Goal: Task Accomplishment & Management: Complete application form

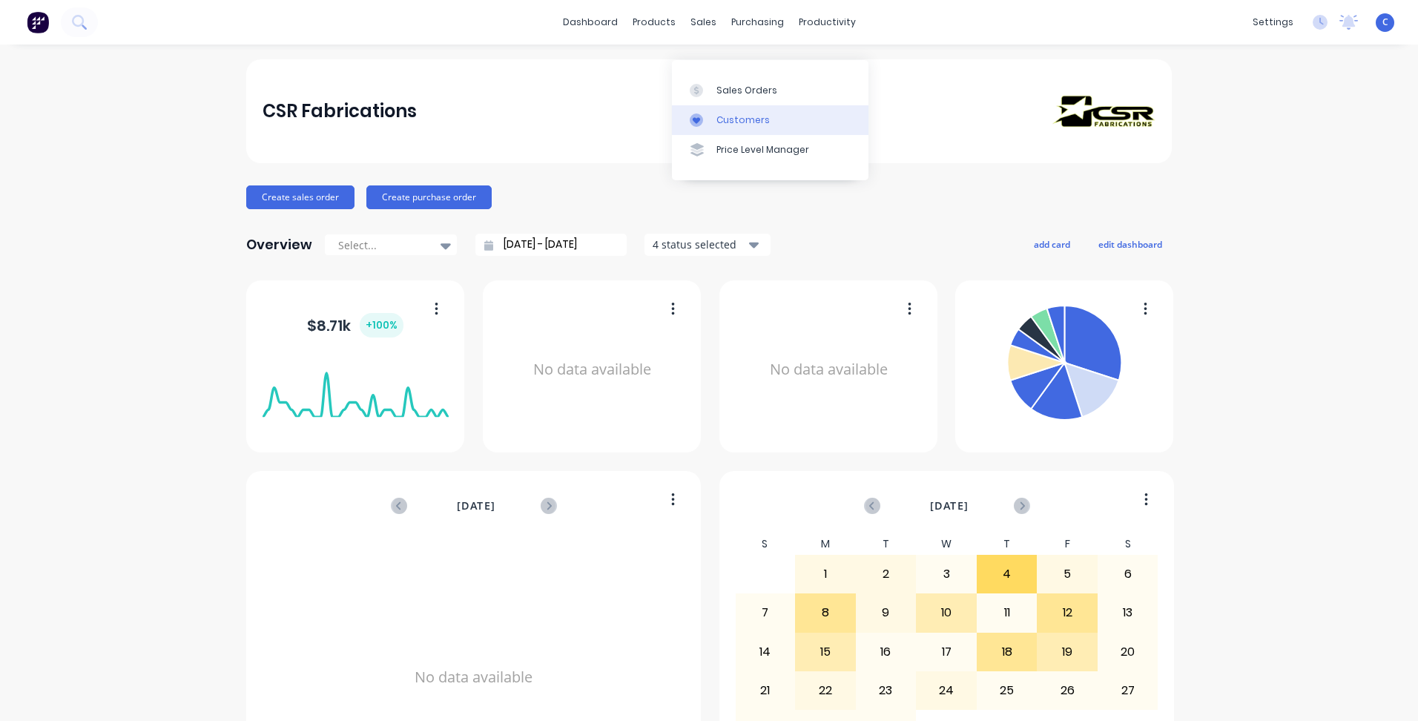
click at [738, 116] on div "Customers" at bounding box center [742, 119] width 53 height 13
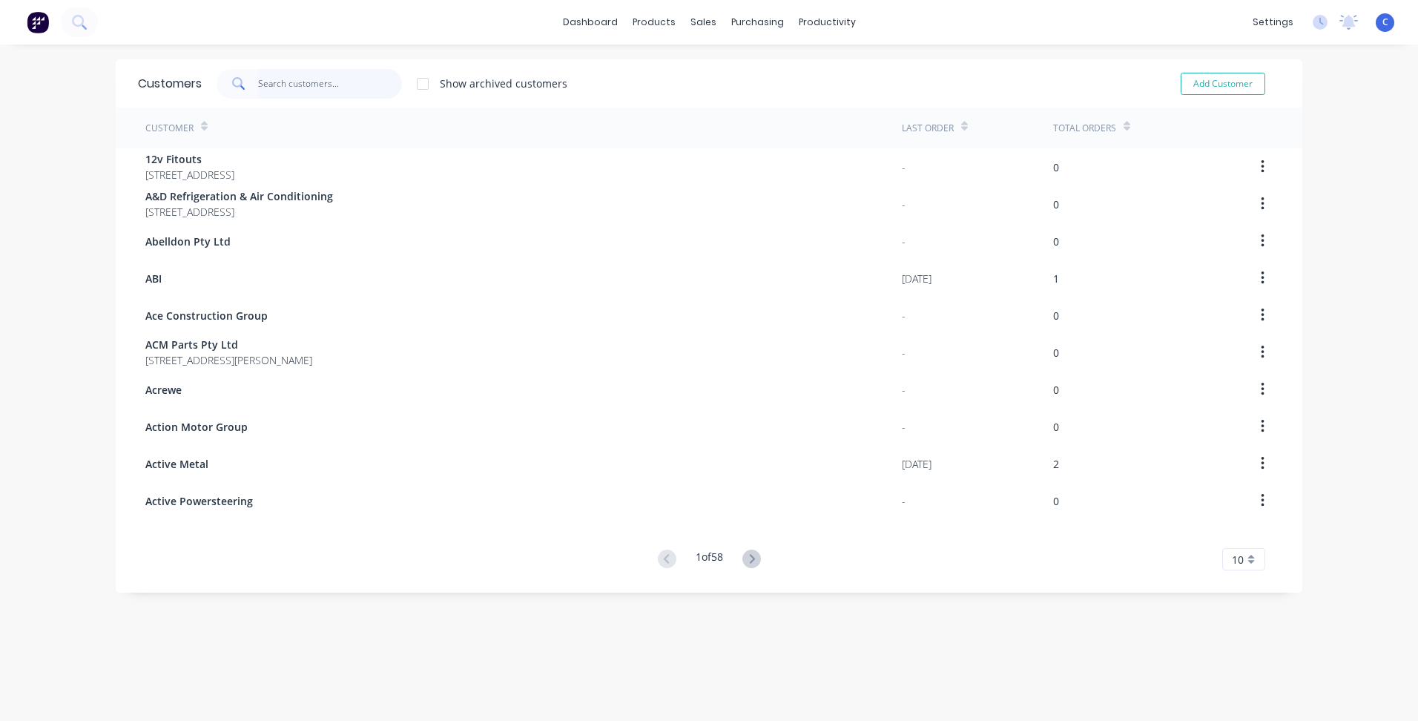
click at [305, 93] on input "text" at bounding box center [330, 84] width 145 height 30
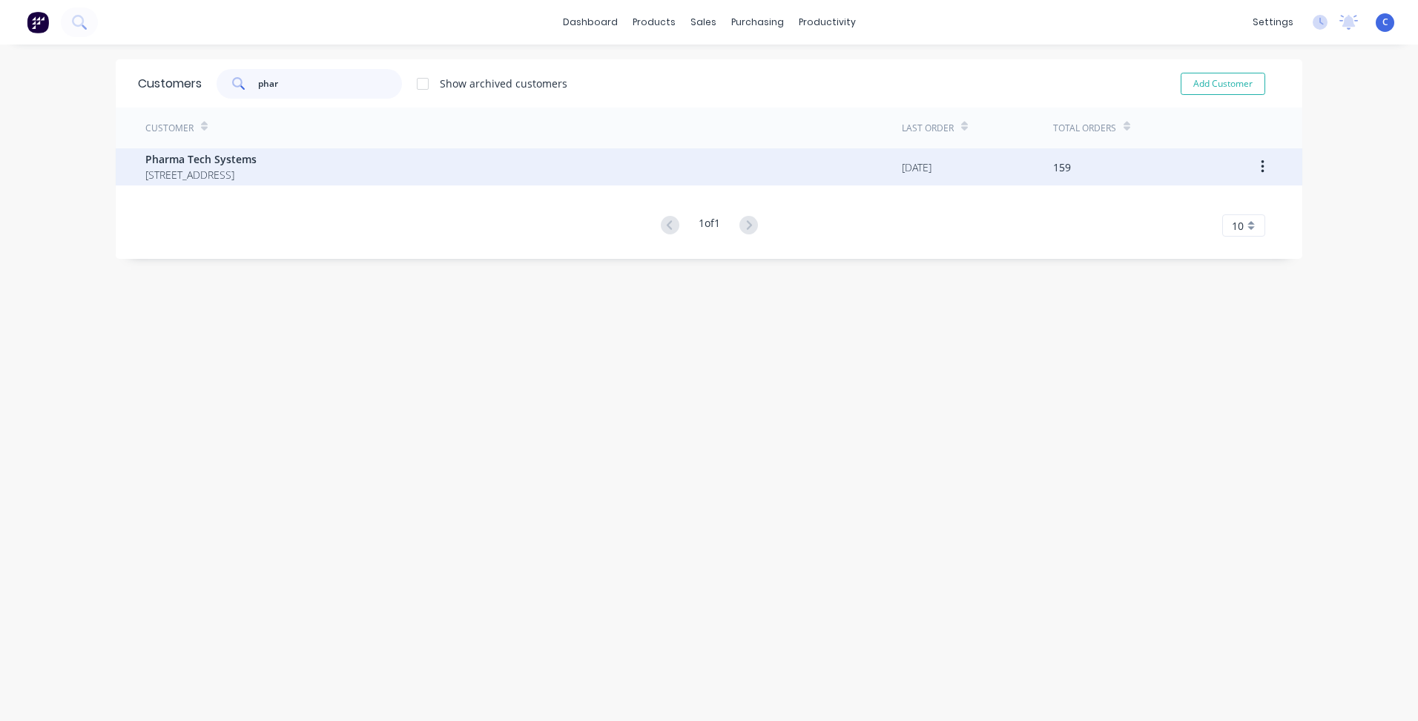
type input "phar"
click at [225, 148] on div "Pharma Tech Systems [STREET_ADDRESS]" at bounding box center [523, 166] width 756 height 37
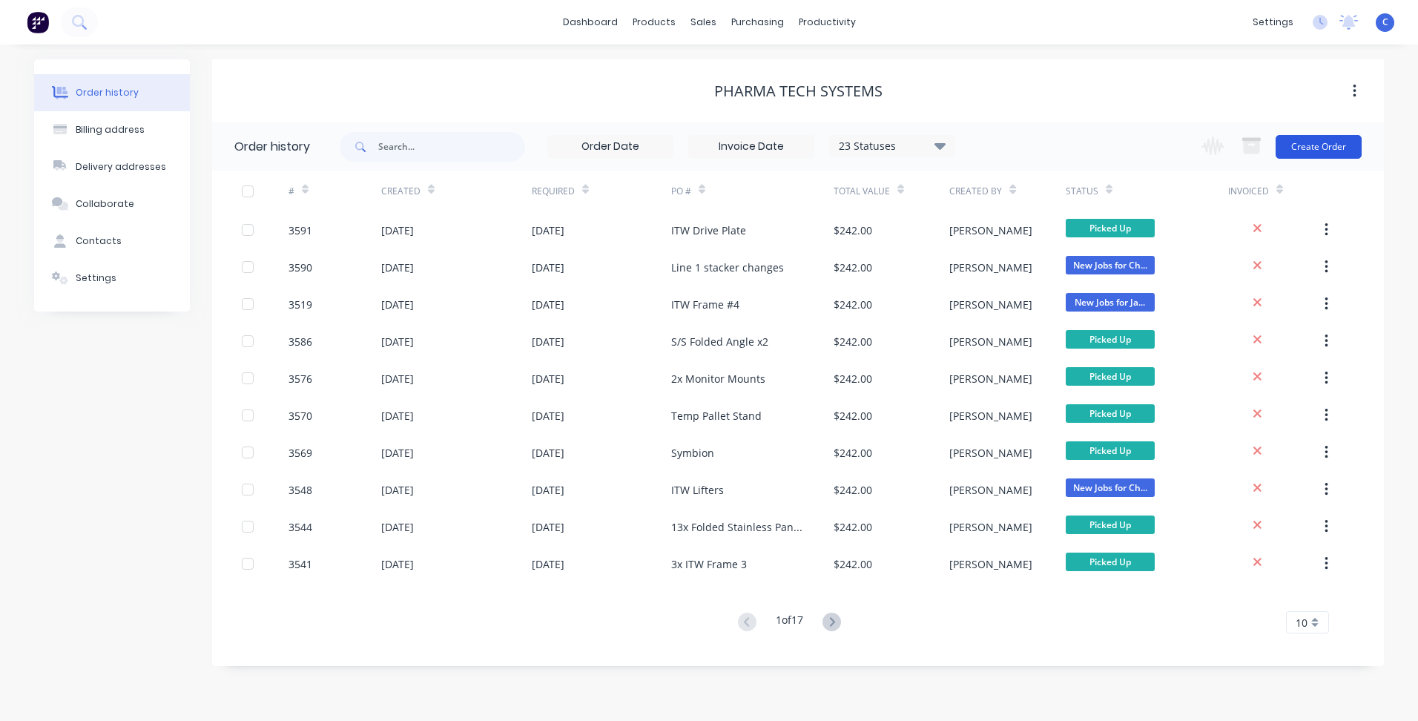
click at [1312, 145] on button "Create Order" at bounding box center [1318, 147] width 86 height 24
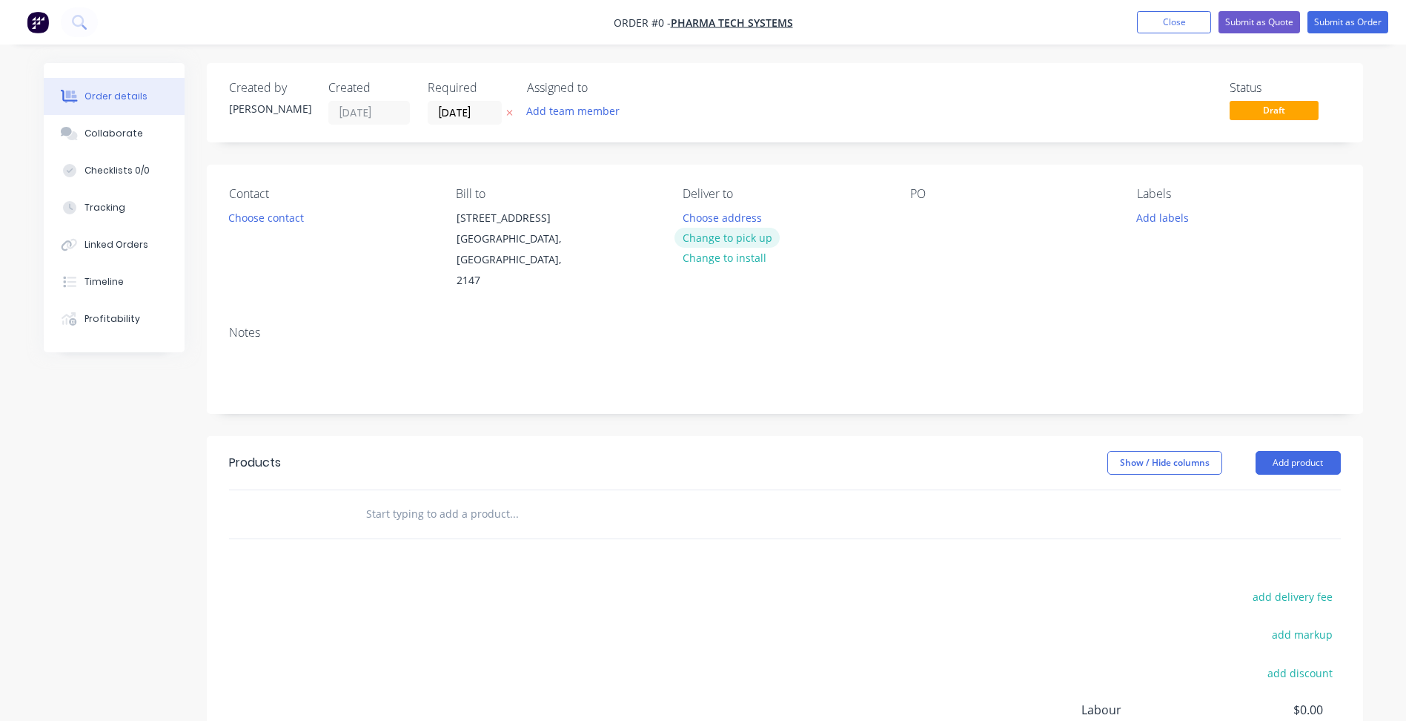
click at [730, 242] on button "Change to pick up" at bounding box center [727, 238] width 105 height 20
click at [912, 211] on div at bounding box center [922, 218] width 24 height 22
paste div
click at [1158, 221] on button "Add labels" at bounding box center [1163, 217] width 68 height 20
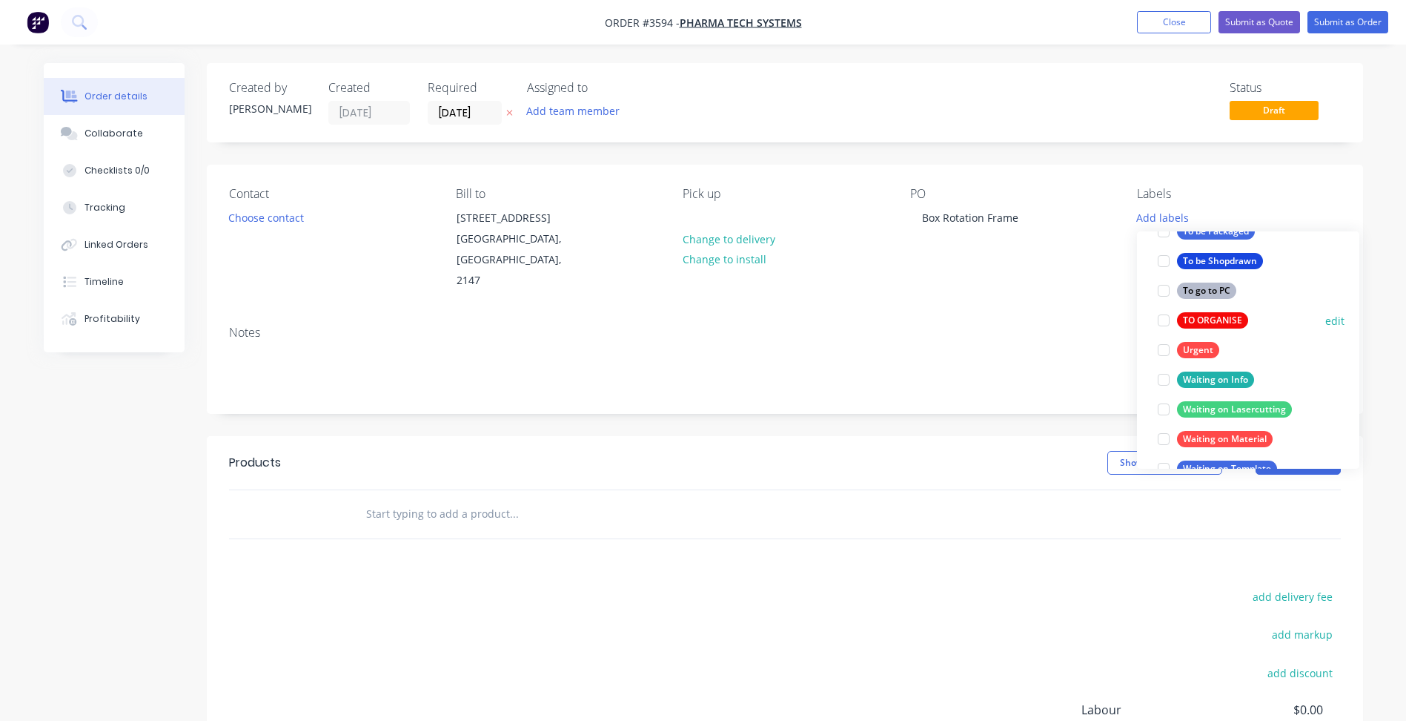
click at [1226, 319] on div "TO ORGANISE" at bounding box center [1212, 320] width 71 height 16
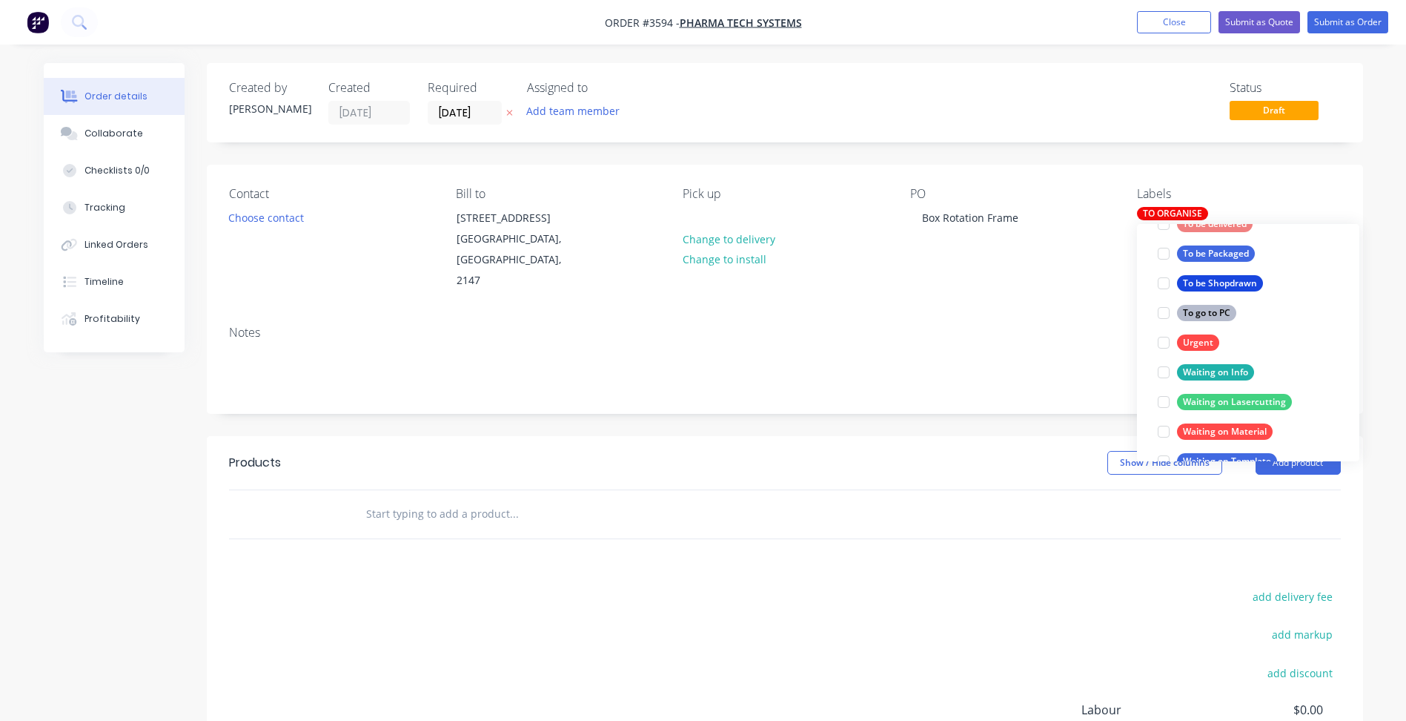
scroll to position [30, 0]
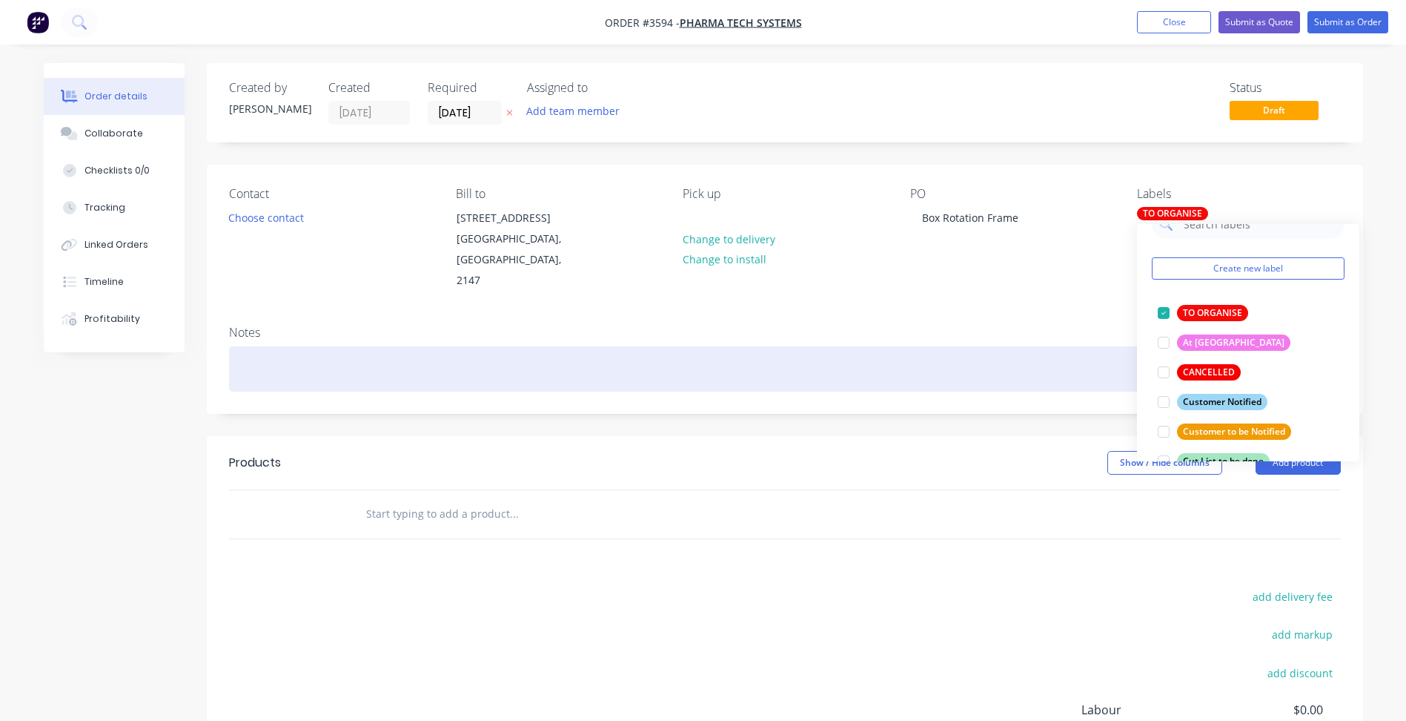
click at [1035, 346] on div at bounding box center [785, 368] width 1112 height 45
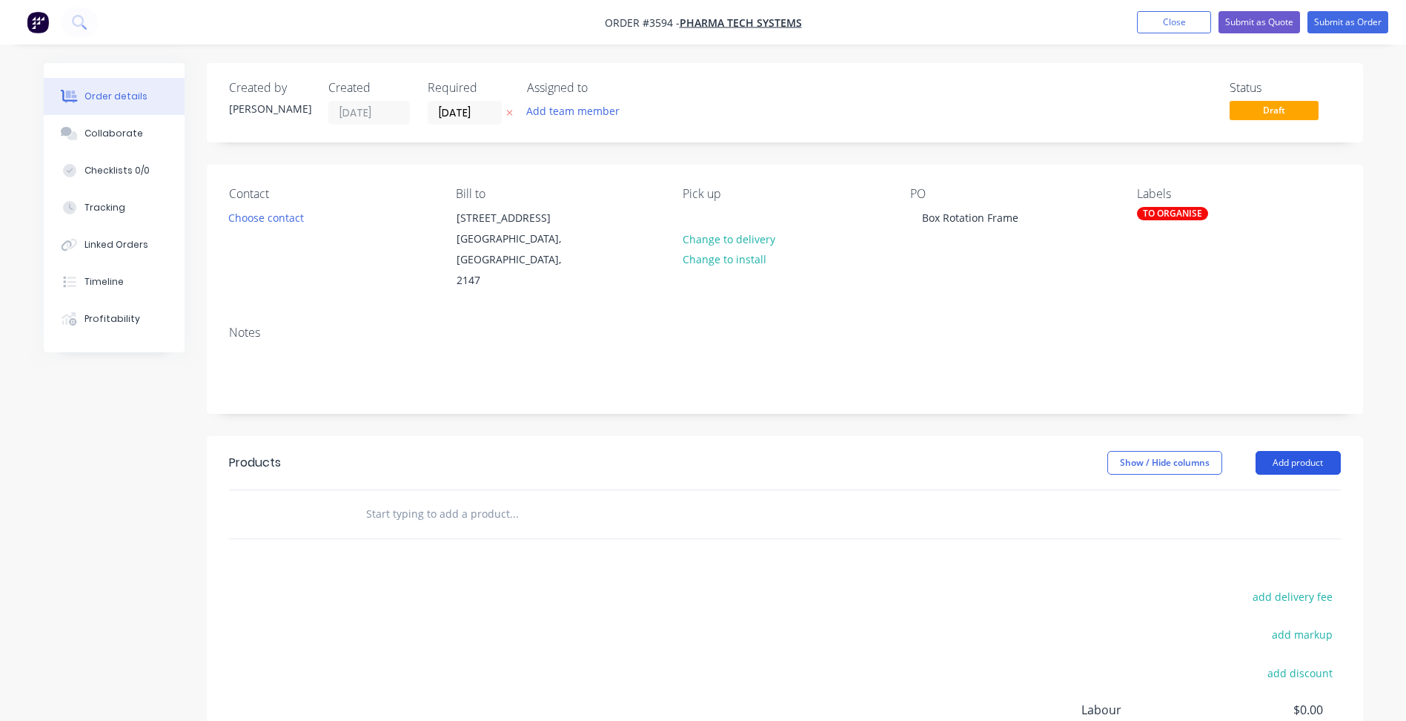
click at [1295, 451] on button "Add product" at bounding box center [1298, 463] width 85 height 24
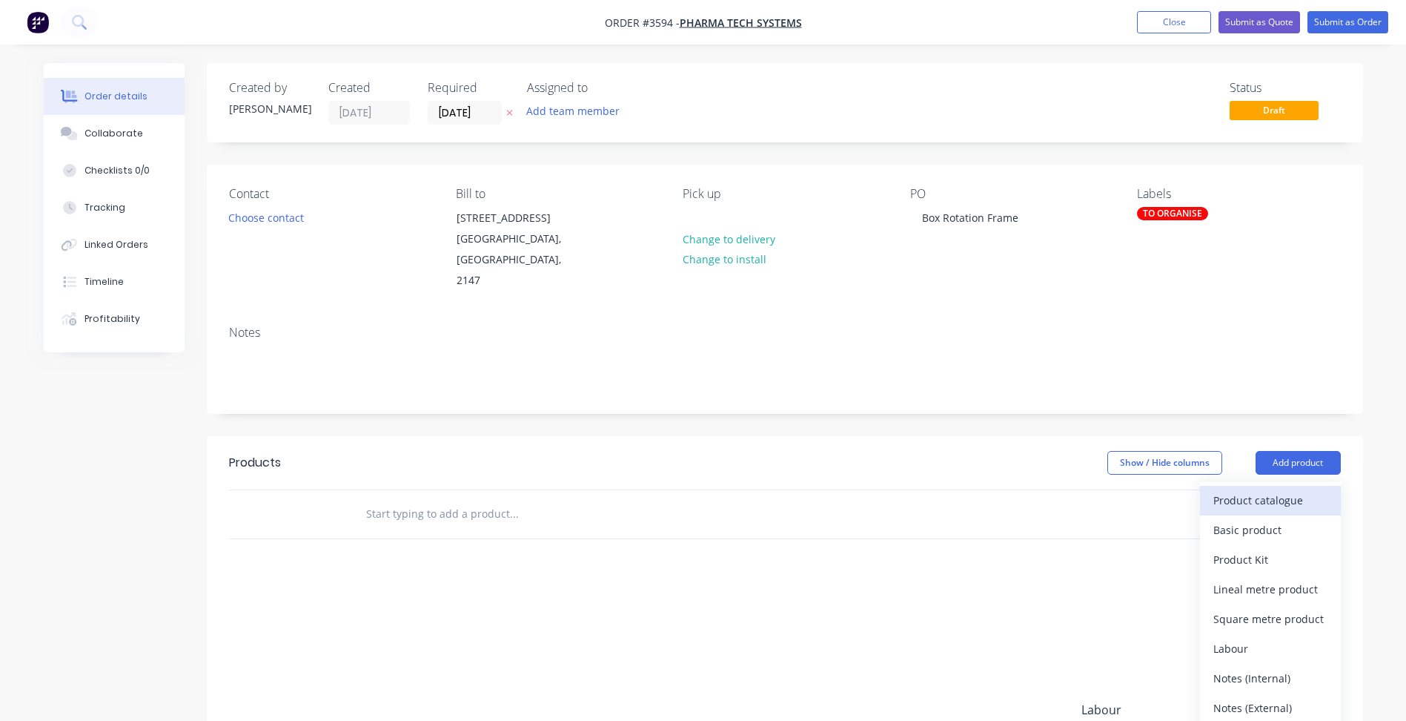
click at [1255, 489] on div "Product catalogue" at bounding box center [1271, 500] width 114 height 22
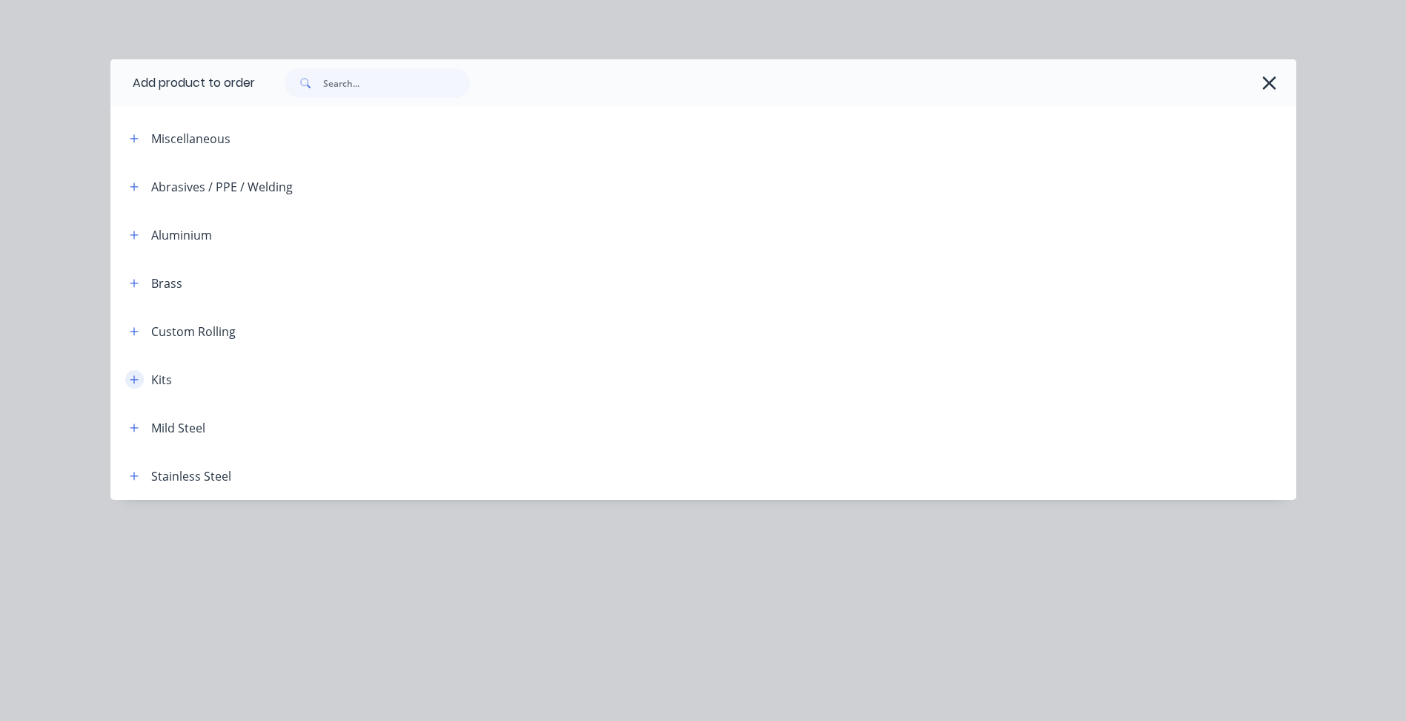
click at [135, 385] on button "button" at bounding box center [134, 379] width 19 height 19
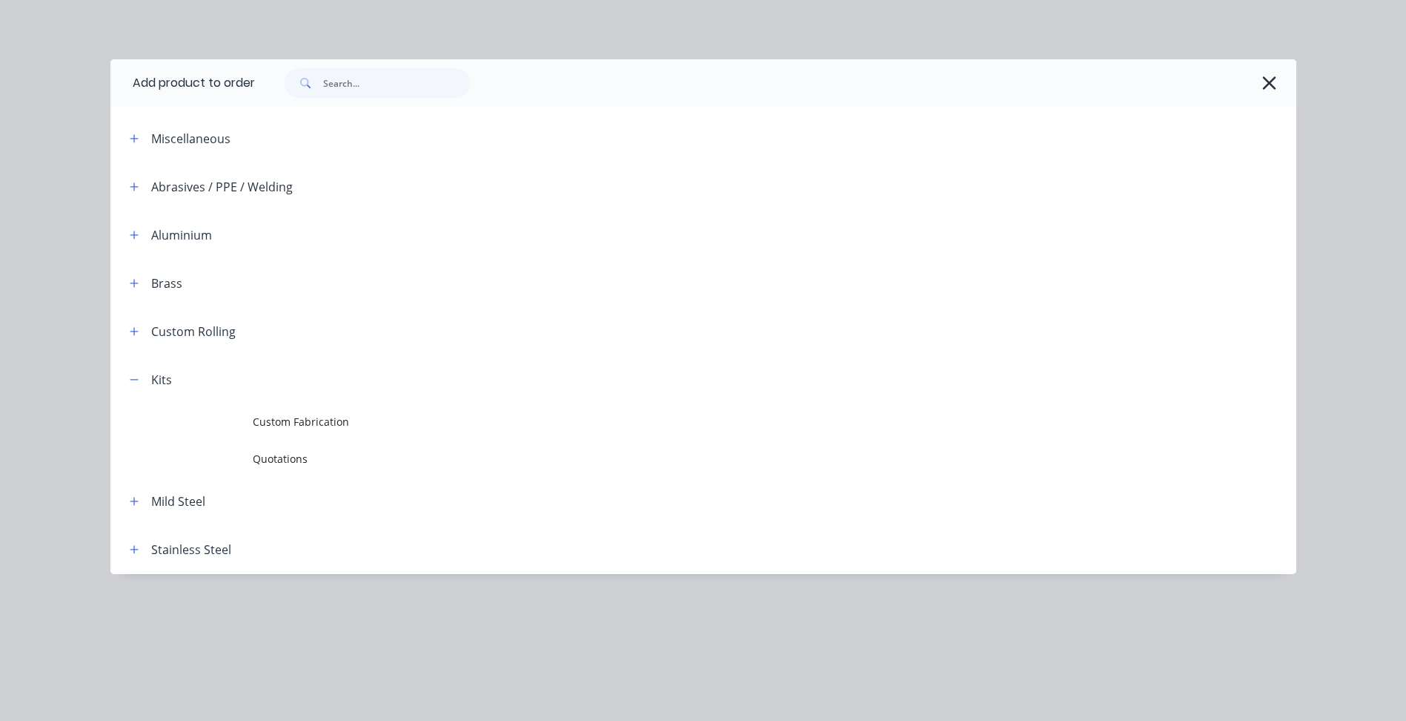
click at [405, 412] on td "Custom Fabrication" at bounding box center [775, 421] width 1044 height 37
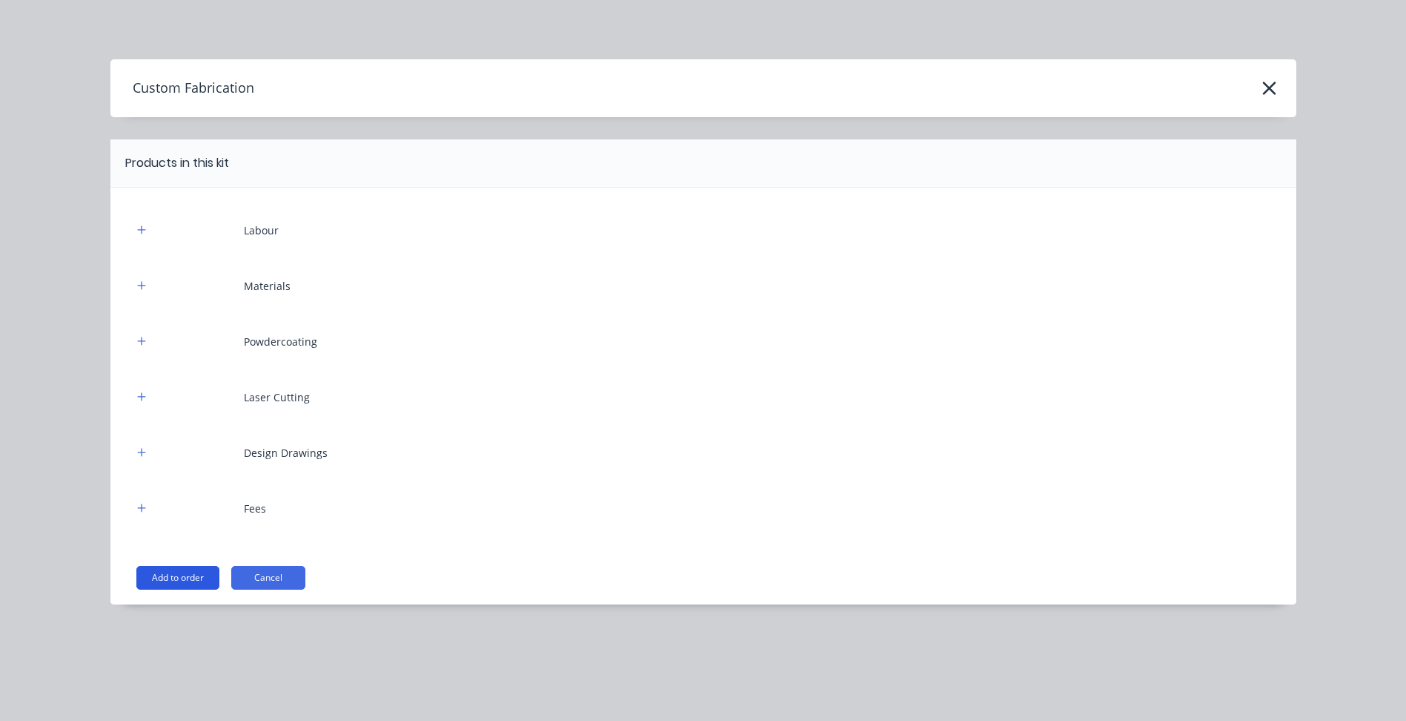
click at [178, 575] on button "Add to order" at bounding box center [177, 578] width 83 height 24
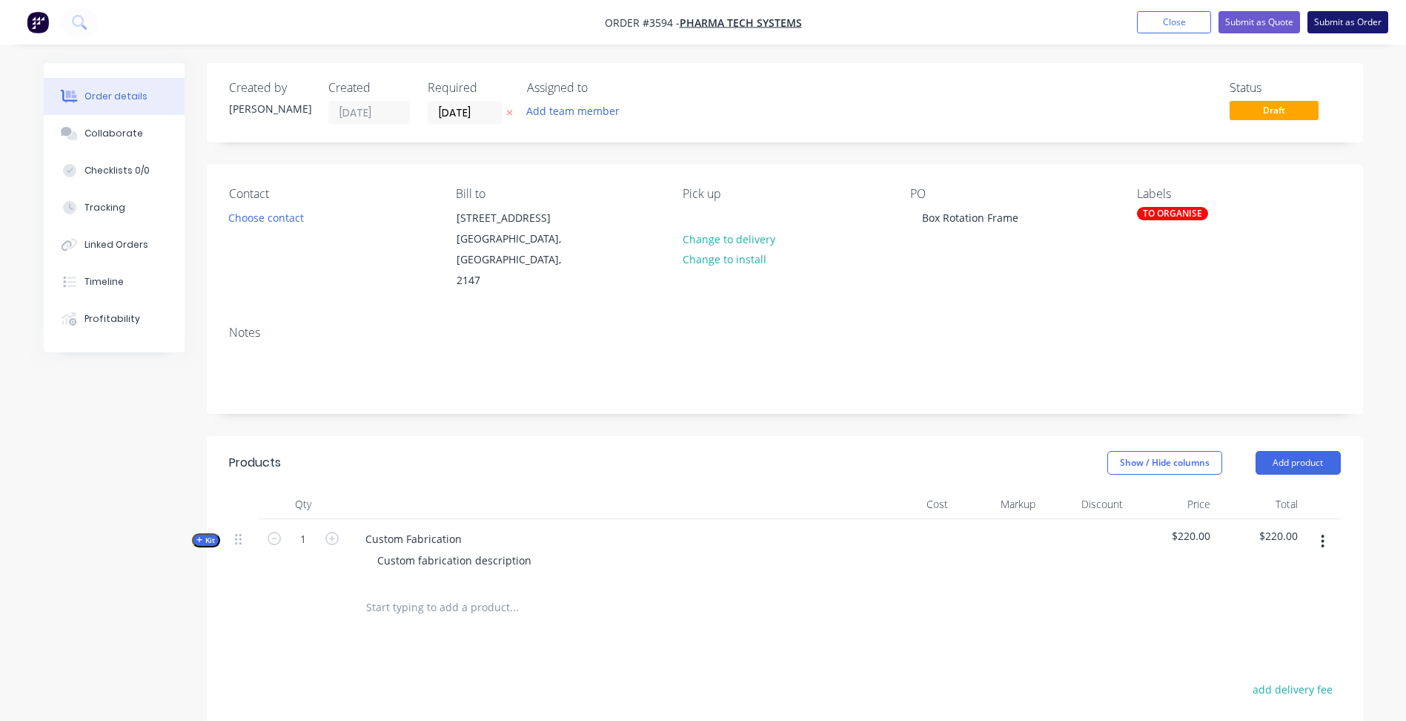
click at [1355, 22] on button "Submit as Order" at bounding box center [1348, 22] width 81 height 22
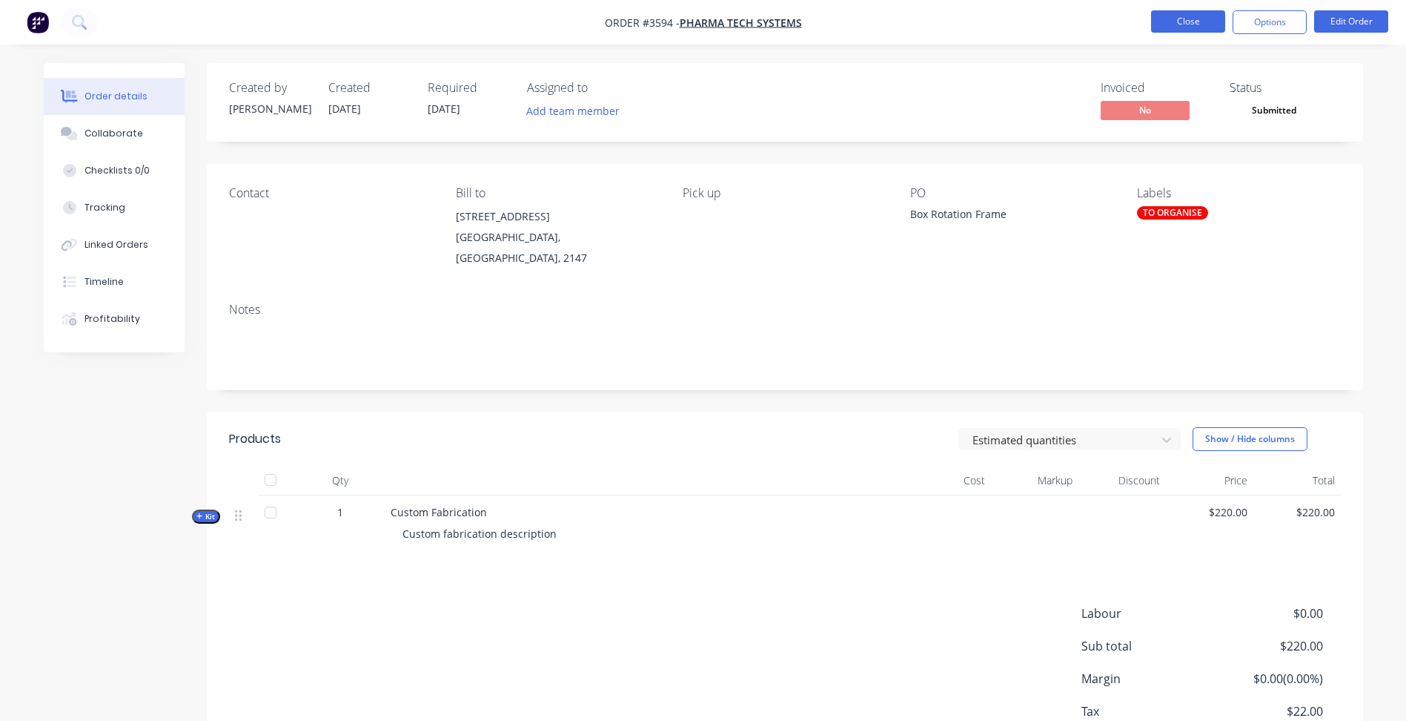
click at [1198, 22] on button "Close" at bounding box center [1188, 21] width 74 height 22
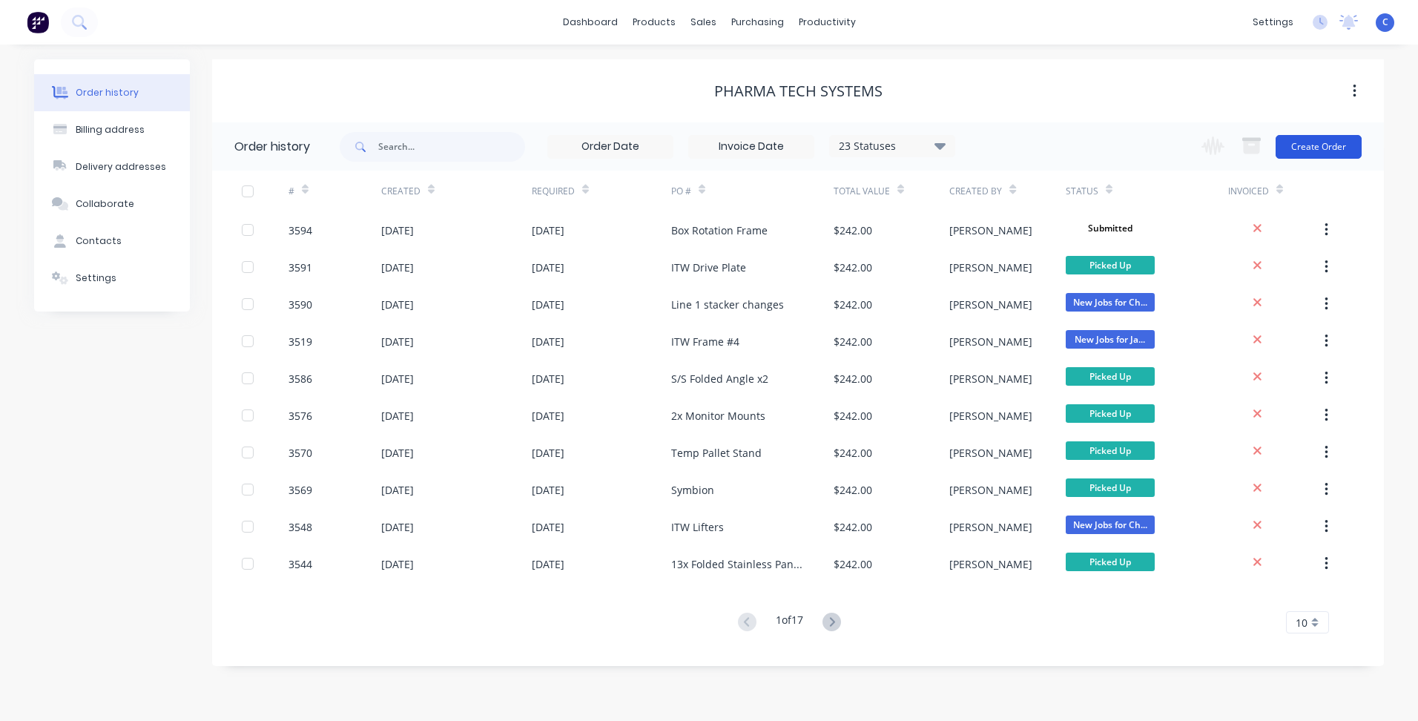
click at [1316, 146] on button "Create Order" at bounding box center [1318, 147] width 86 height 24
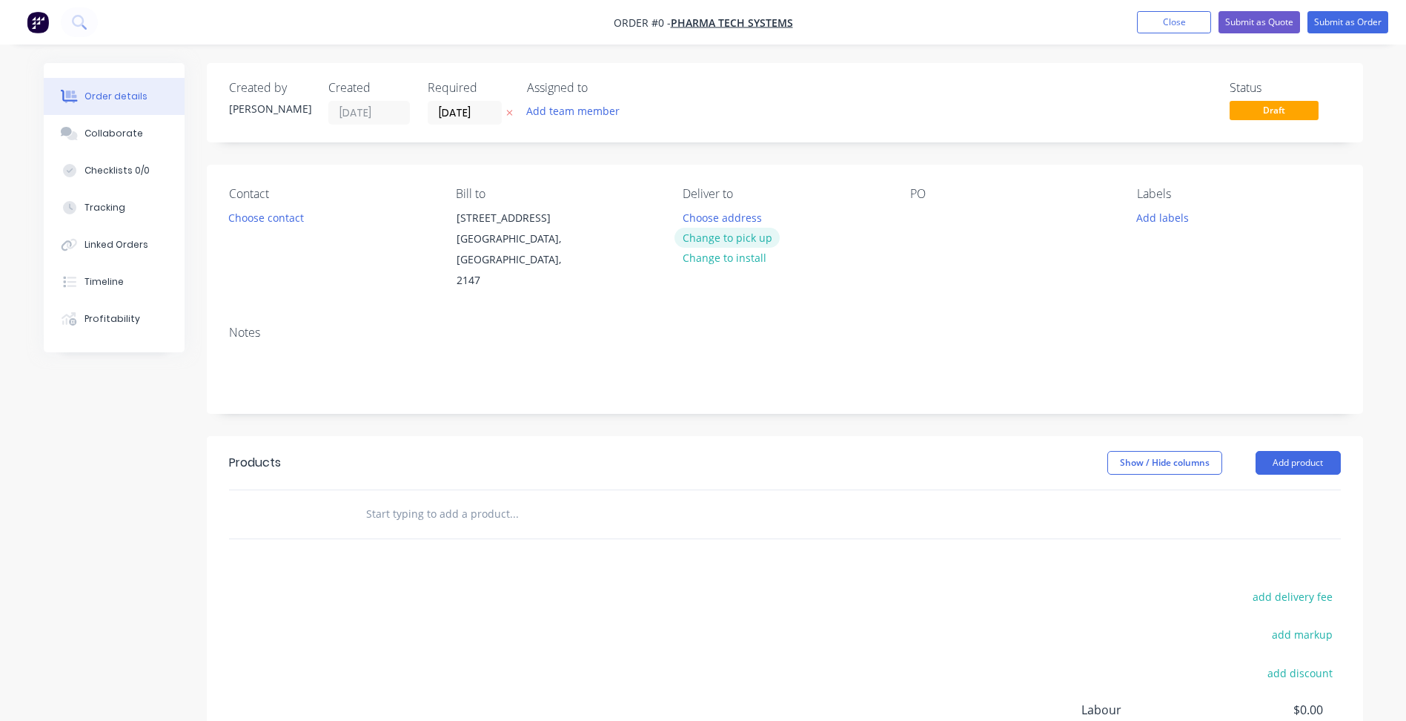
click at [747, 235] on button "Change to pick up" at bounding box center [727, 238] width 105 height 20
click at [920, 212] on div at bounding box center [922, 218] width 24 height 22
paste div
click at [1162, 219] on button "Add labels" at bounding box center [1163, 217] width 68 height 20
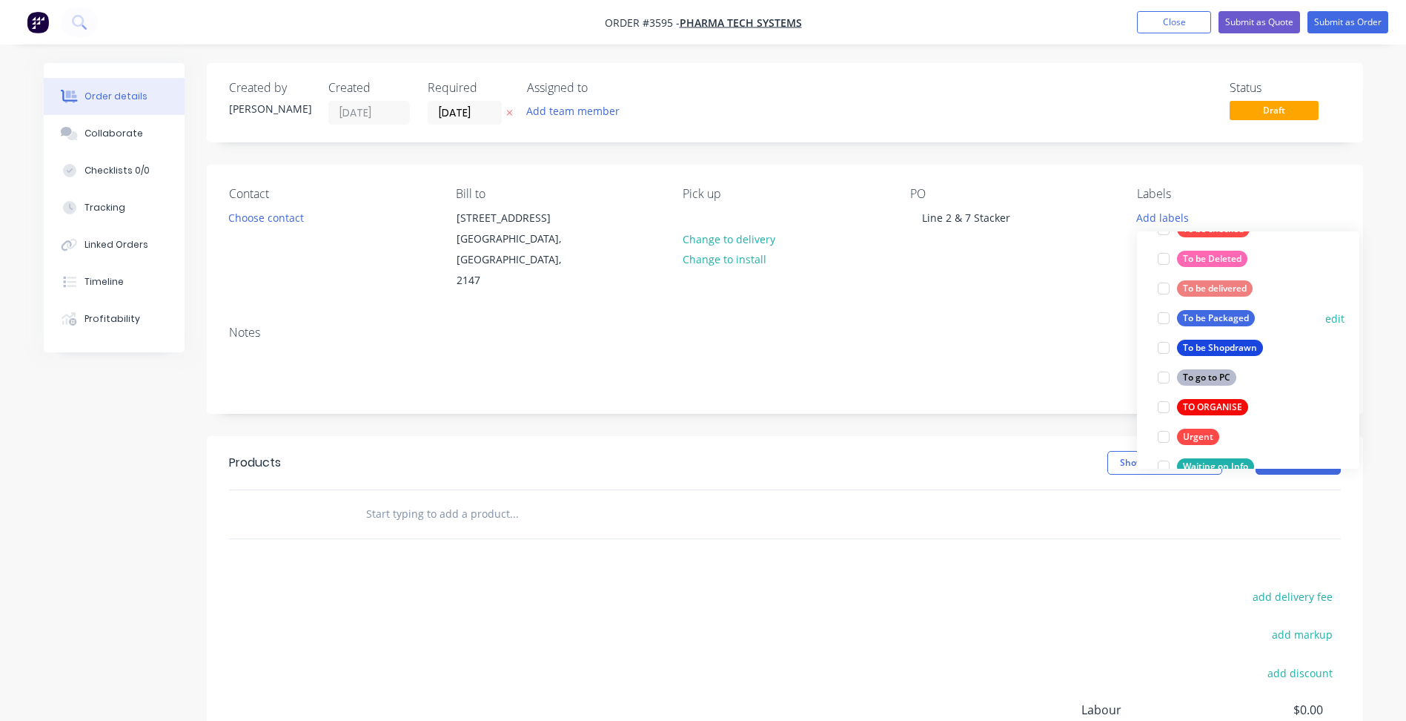
scroll to position [667, 0]
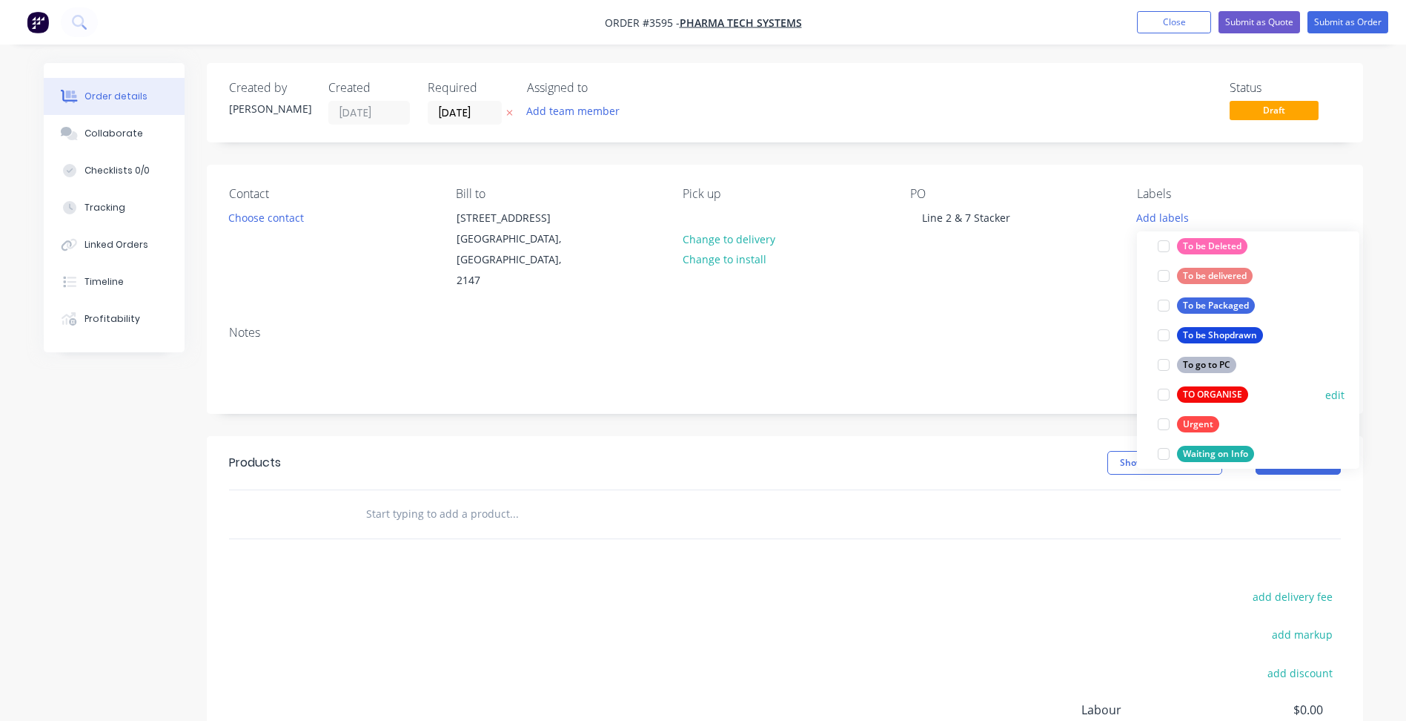
click at [1196, 391] on div "TO ORGANISE" at bounding box center [1212, 394] width 71 height 16
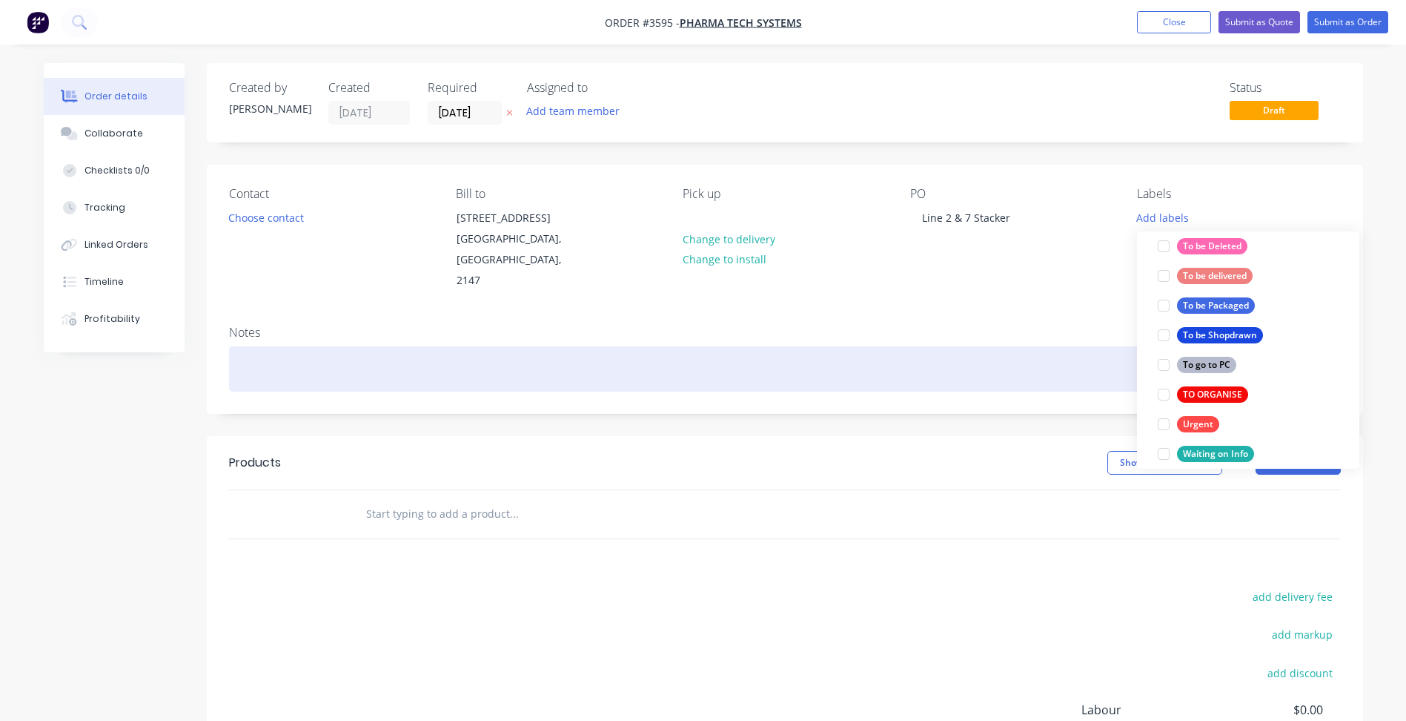
scroll to position [0, 0]
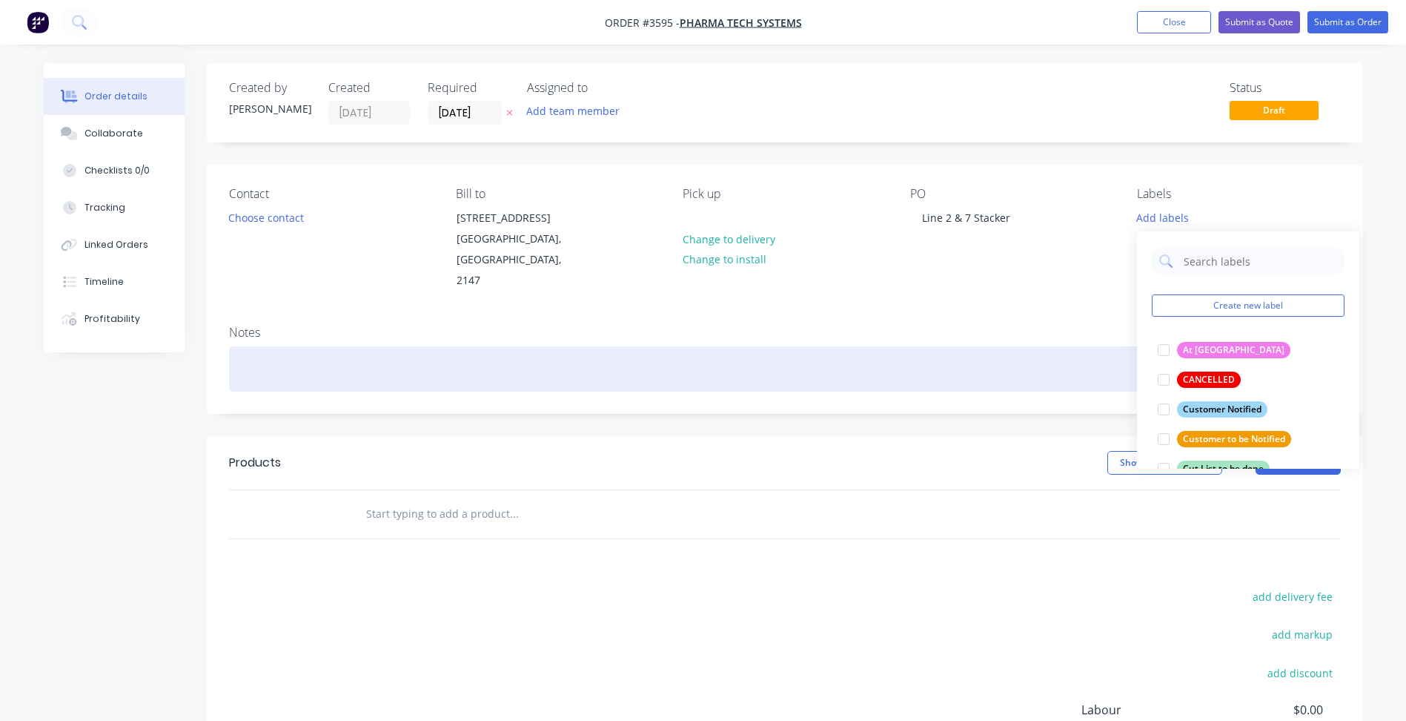
click at [1080, 358] on div at bounding box center [785, 368] width 1112 height 45
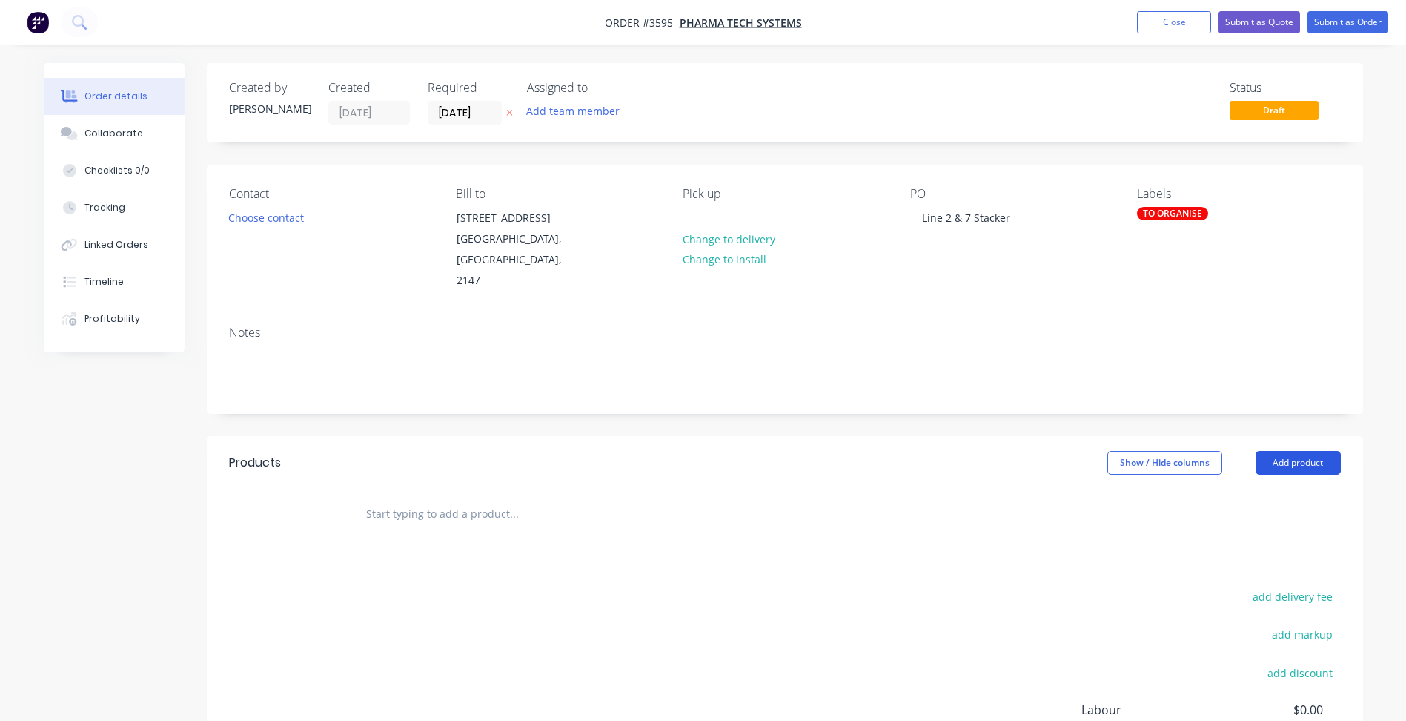
click at [1295, 451] on button "Add product" at bounding box center [1298, 463] width 85 height 24
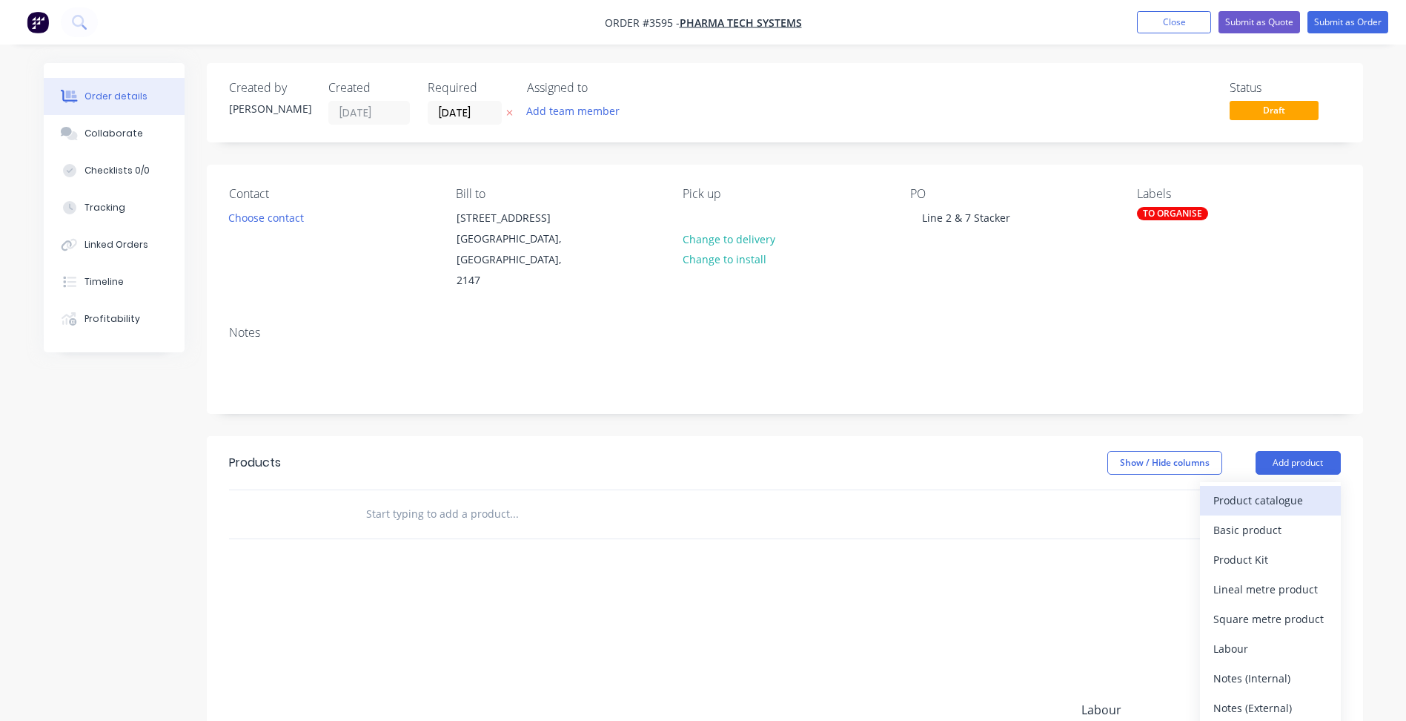
click at [1270, 489] on div "Product catalogue" at bounding box center [1271, 500] width 114 height 22
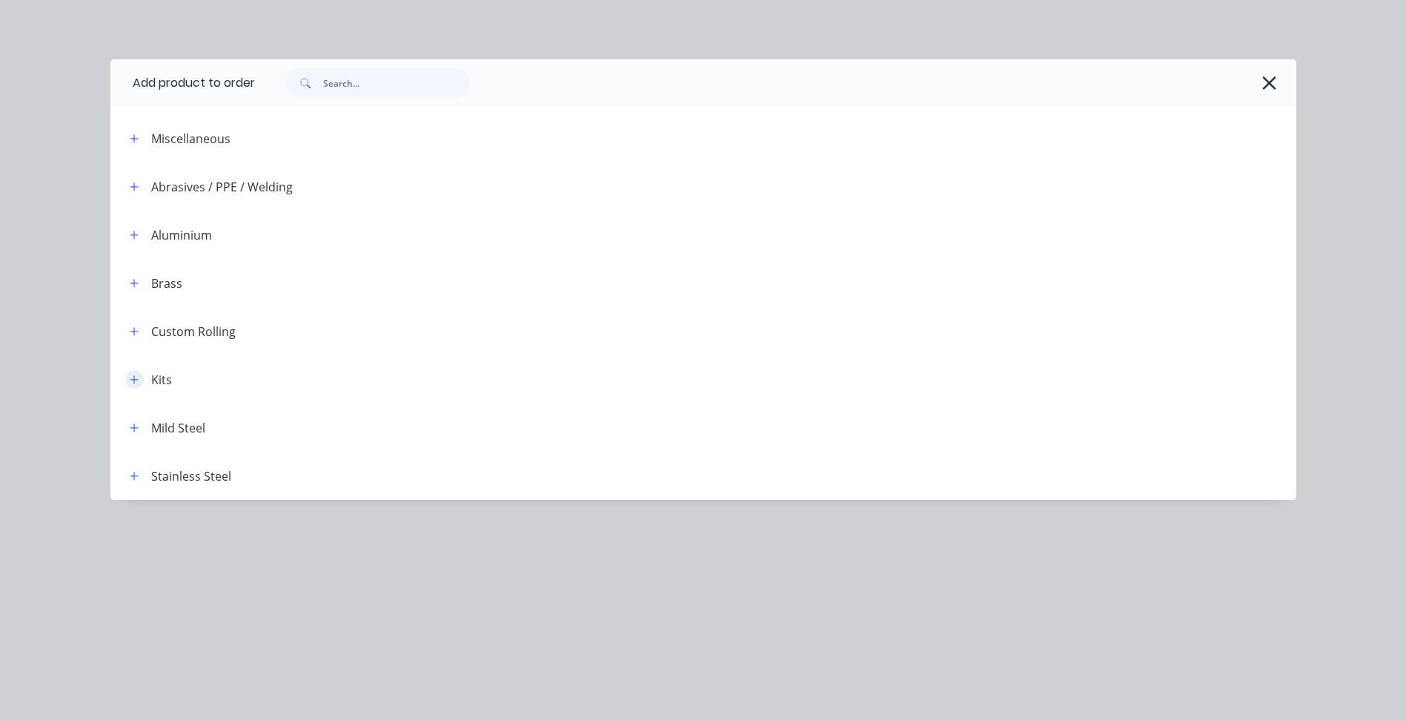
click at [133, 380] on icon "button" at bounding box center [134, 379] width 8 height 8
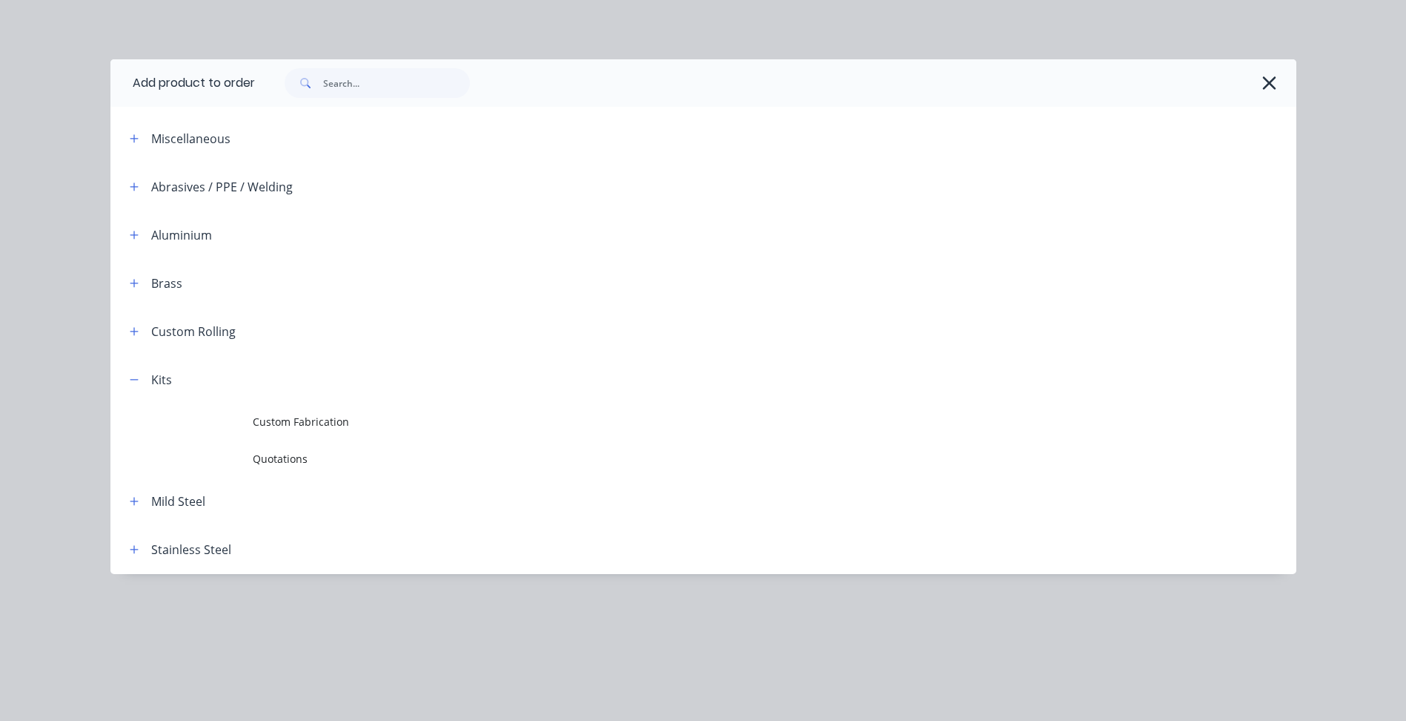
click at [316, 408] on td "Custom Fabrication" at bounding box center [775, 421] width 1044 height 37
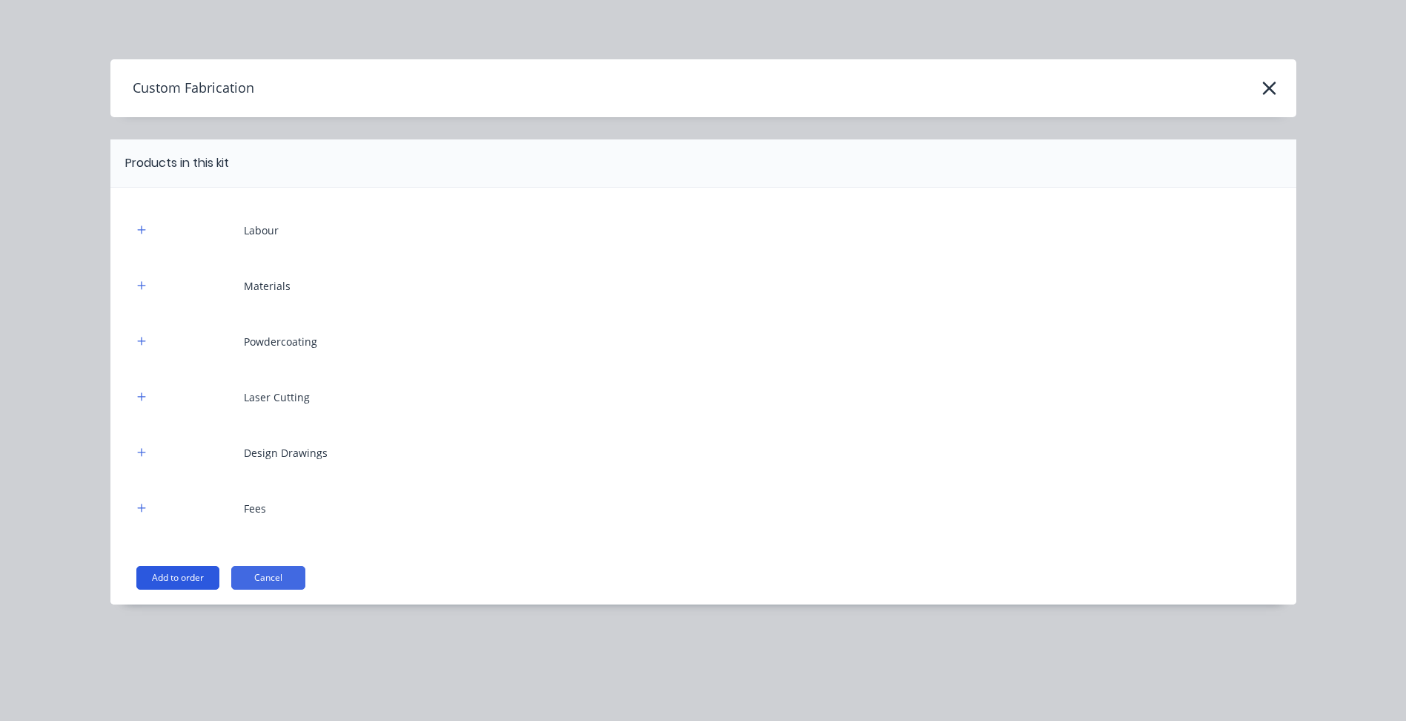
click at [173, 585] on button "Add to order" at bounding box center [177, 578] width 83 height 24
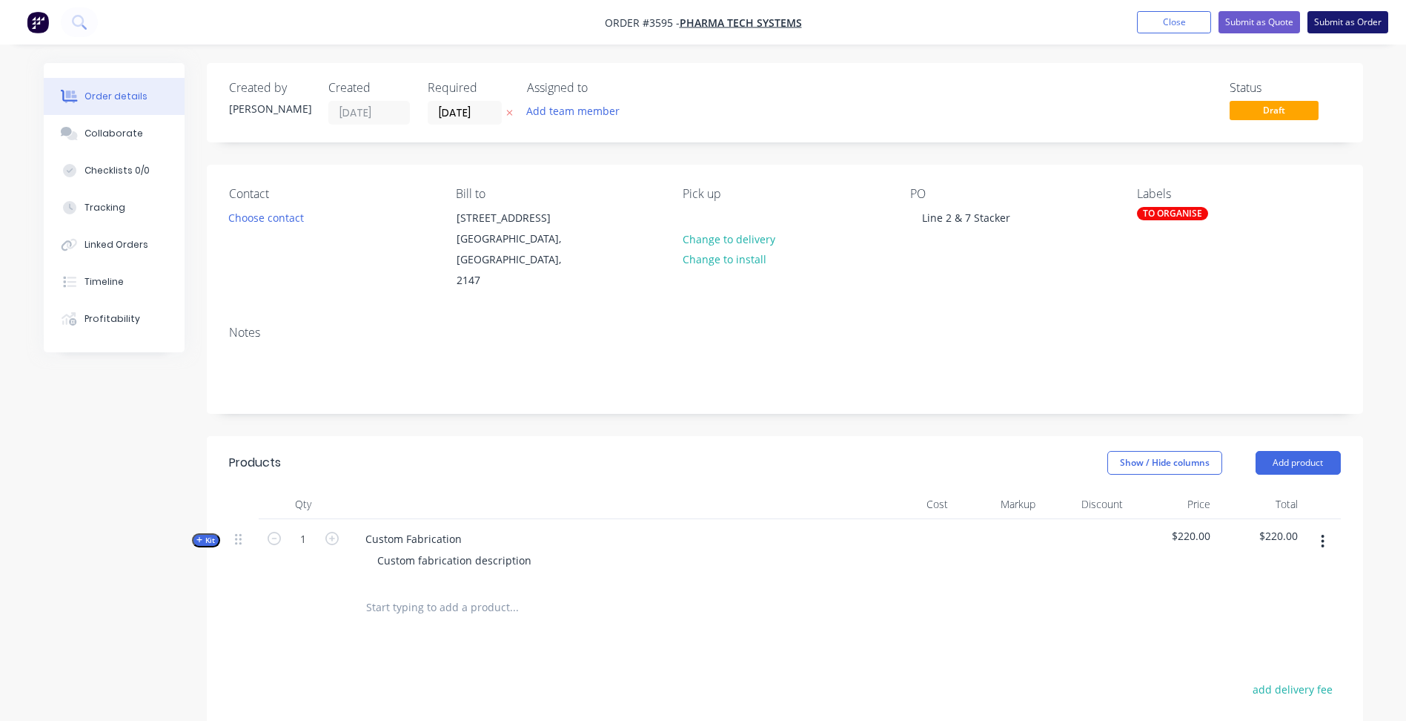
click at [1349, 21] on button "Submit as Order" at bounding box center [1348, 22] width 81 height 22
